Goal: Transaction & Acquisition: Purchase product/service

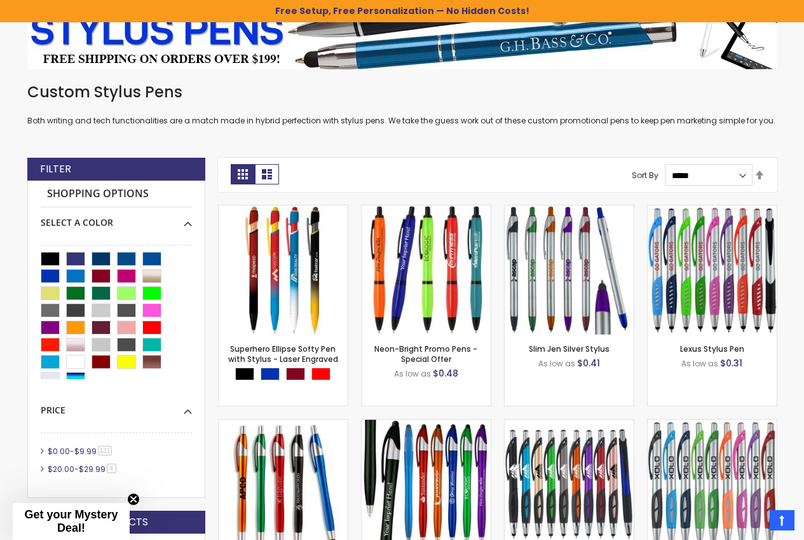
scroll to position [254, 0]
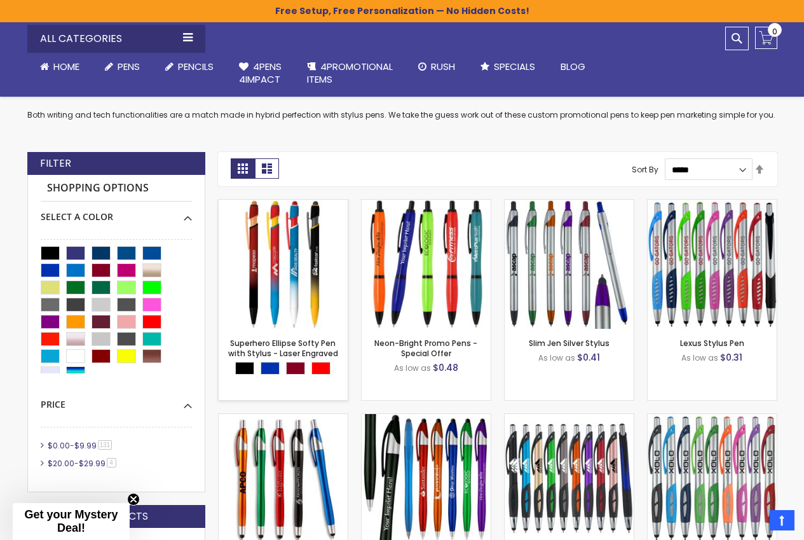
click at [305, 236] on img at bounding box center [283, 264] width 129 height 129
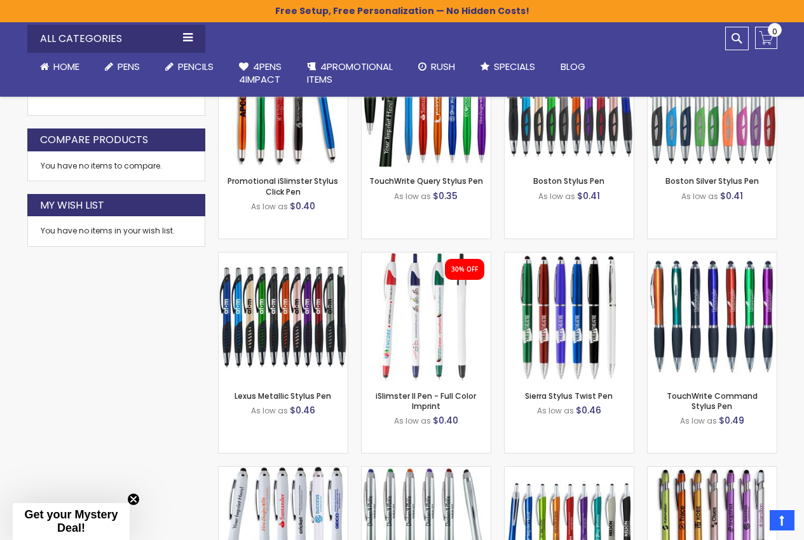
scroll to position [763, 0]
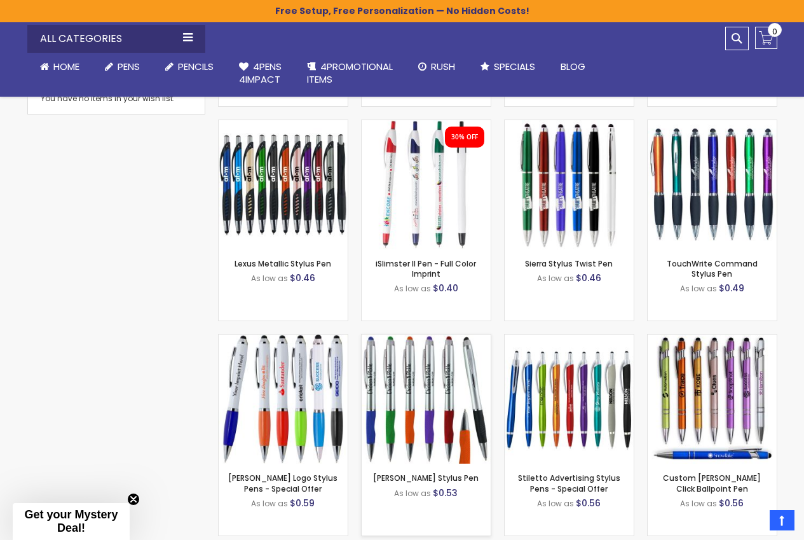
click at [392, 369] on img at bounding box center [426, 398] width 129 height 129
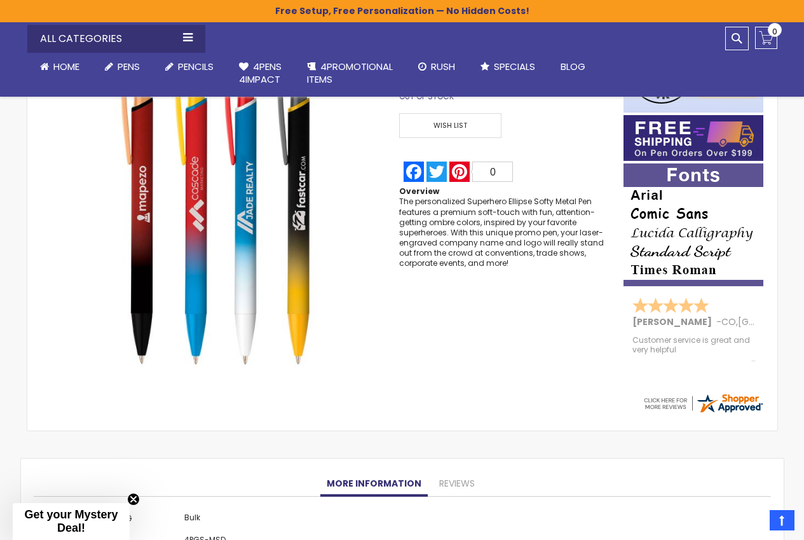
scroll to position [127, 0]
